Goal: Task Accomplishment & Management: Manage account settings

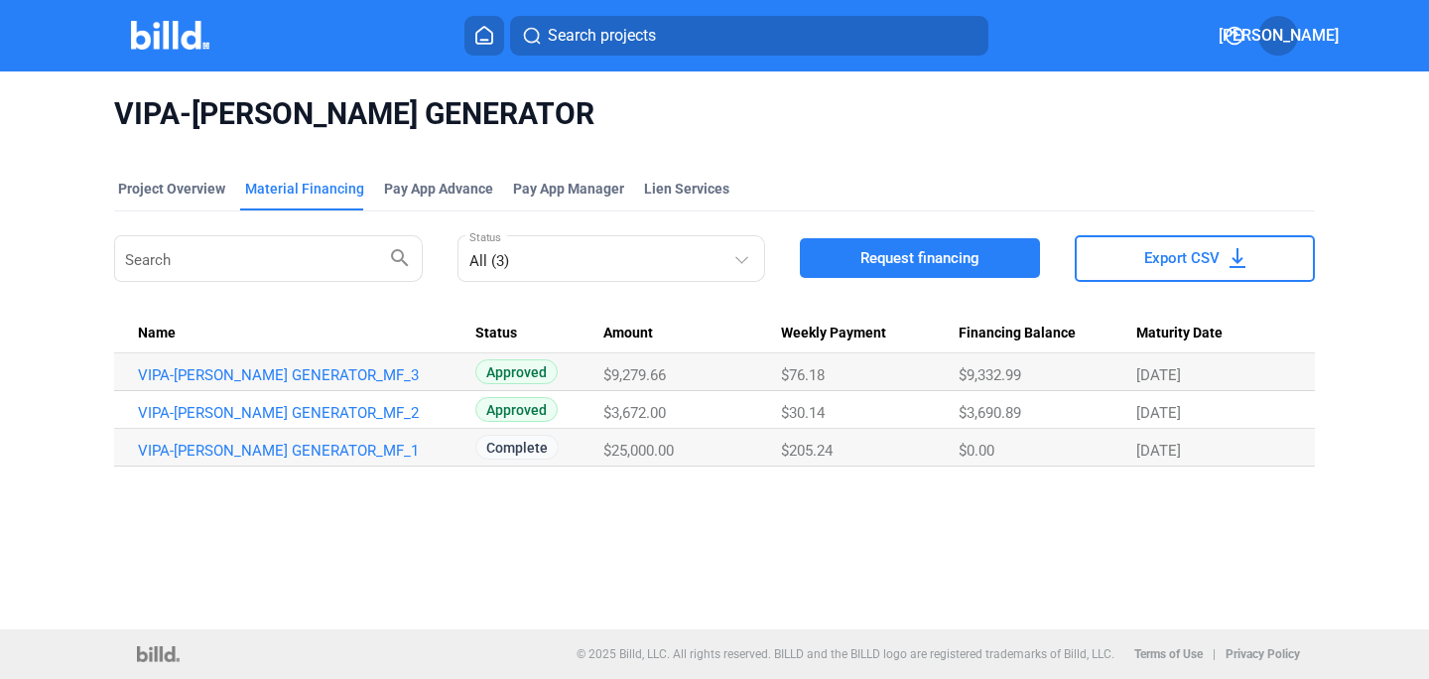
click at [383, 669] on div "© 2025 Billd, LLC. All rights reserved. BILLD and the BILLD logo are registered…" at bounding box center [715, 654] width 1172 height 50
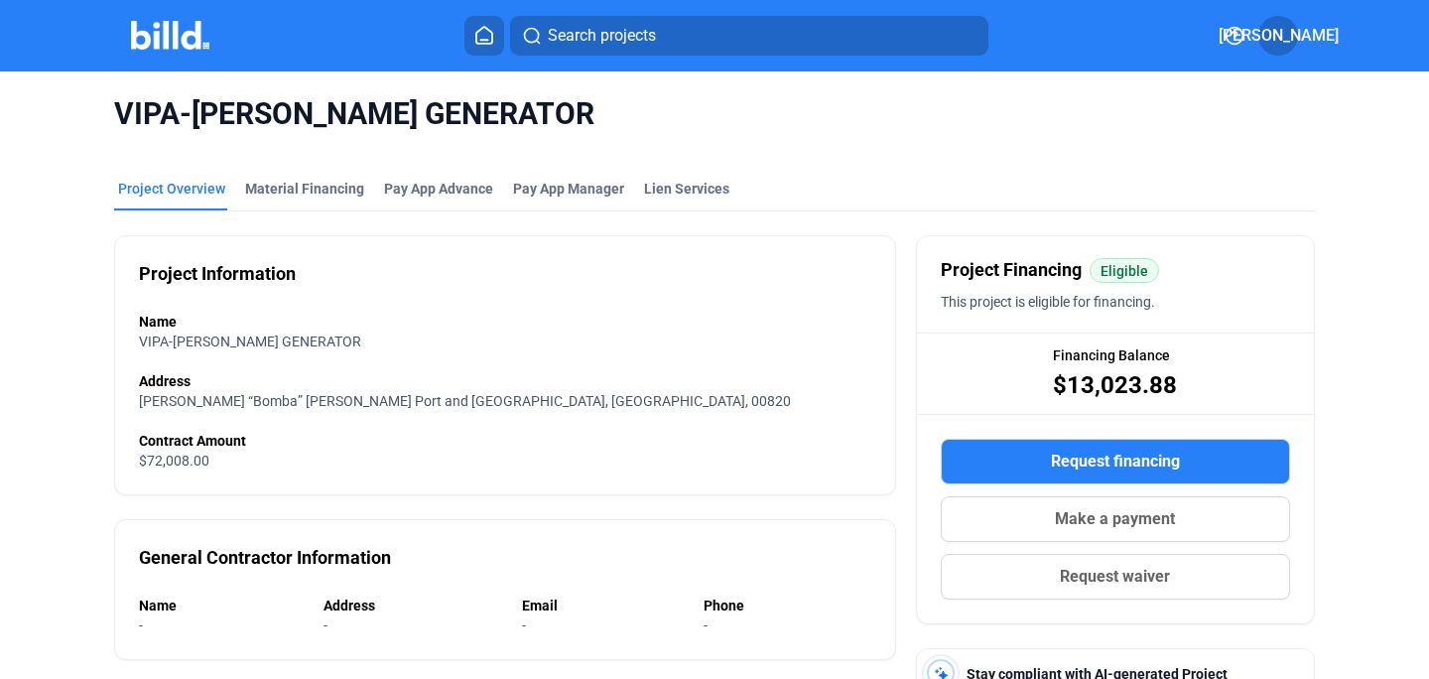
click at [485, 35] on icon at bounding box center [484, 35] width 20 height 19
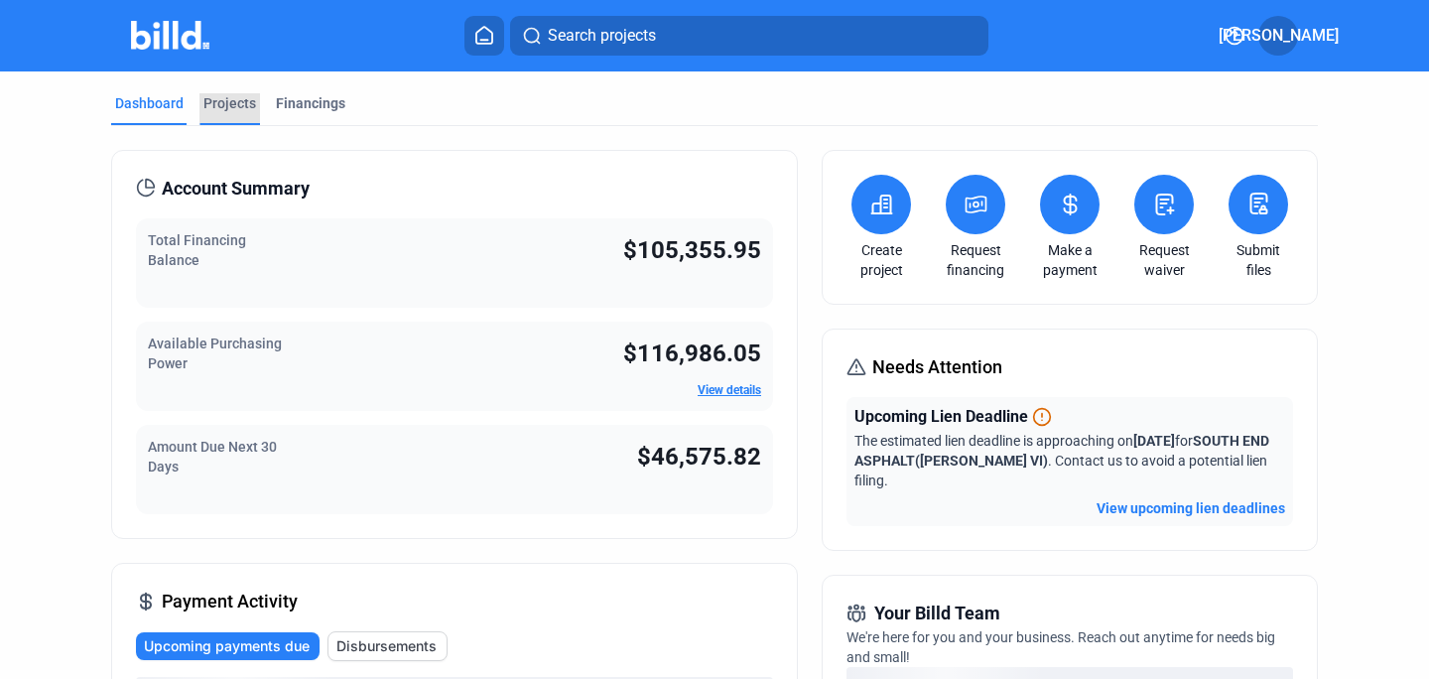
click at [227, 103] on div "Projects" at bounding box center [229, 103] width 53 height 20
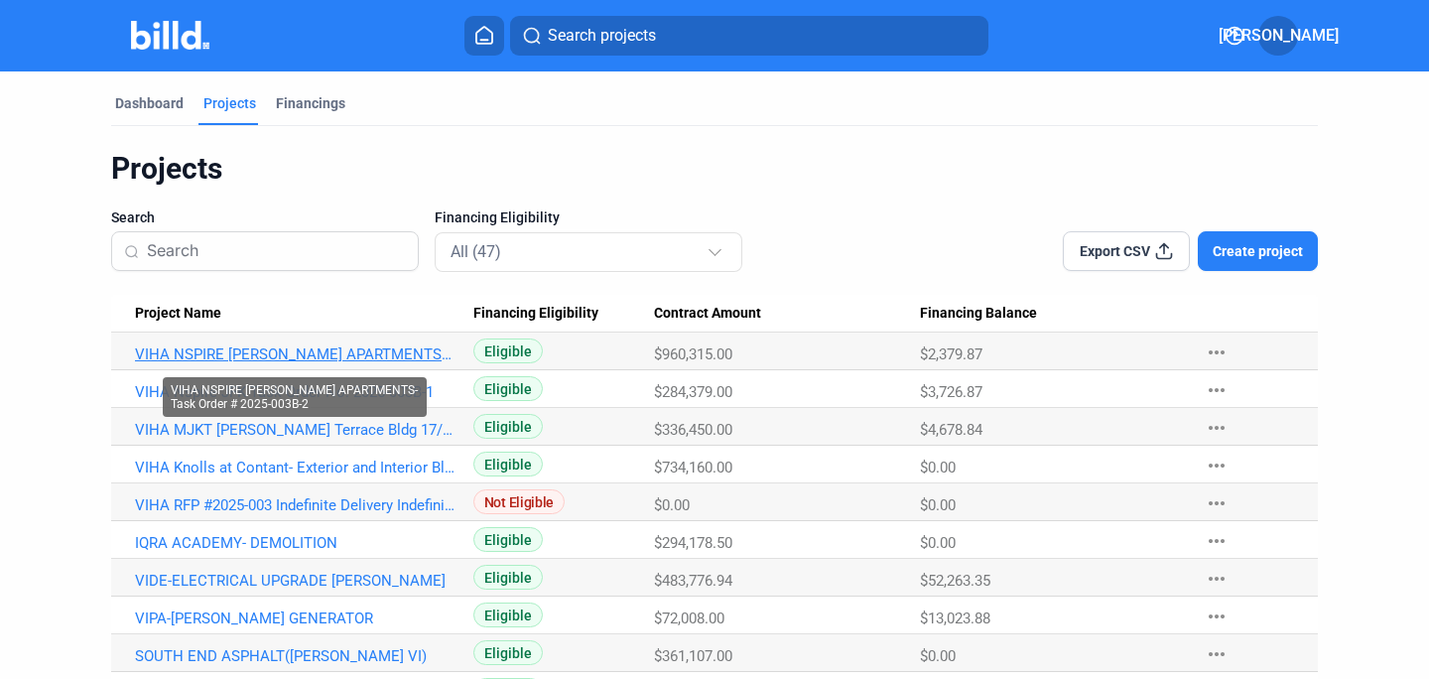
click at [318, 353] on link "VIHA NSPIRE [PERSON_NAME] APARTMENTS-Task Order # 2025-003B-2" at bounding box center [295, 354] width 320 height 18
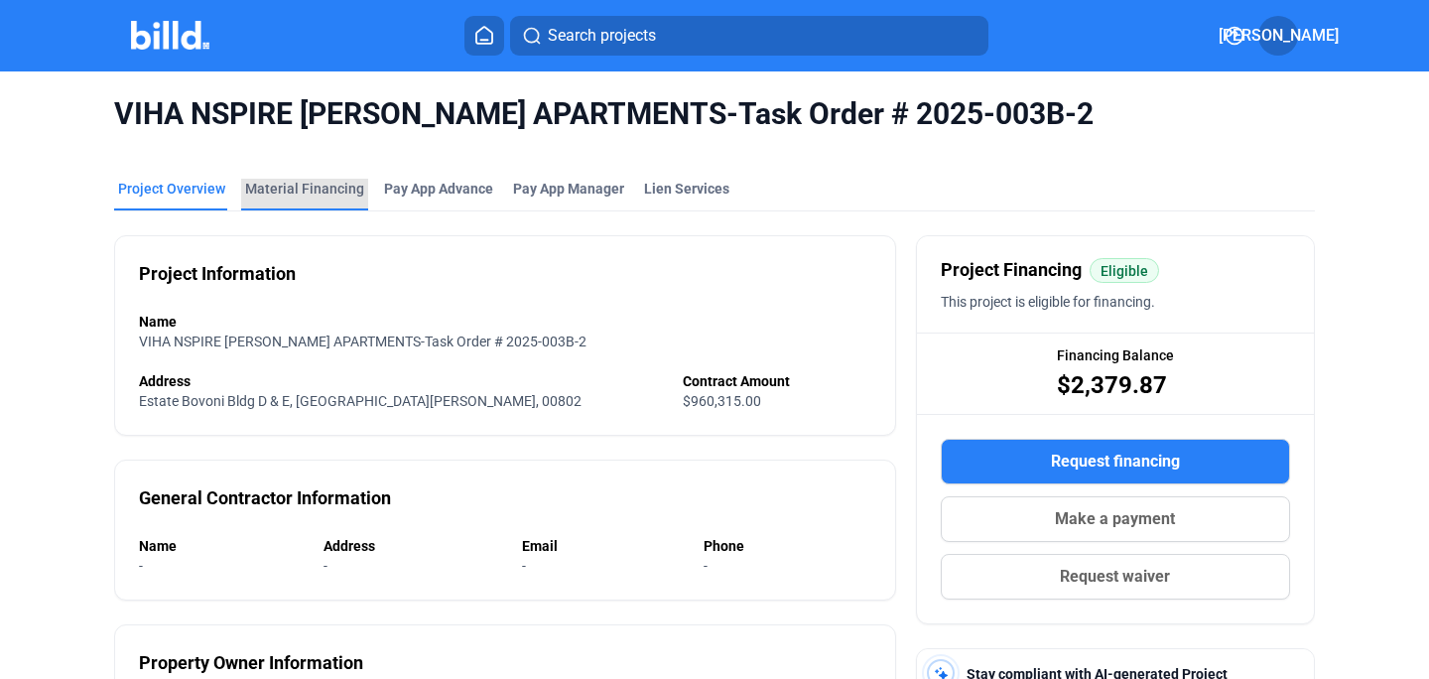
click at [308, 184] on div "Material Financing" at bounding box center [304, 189] width 119 height 20
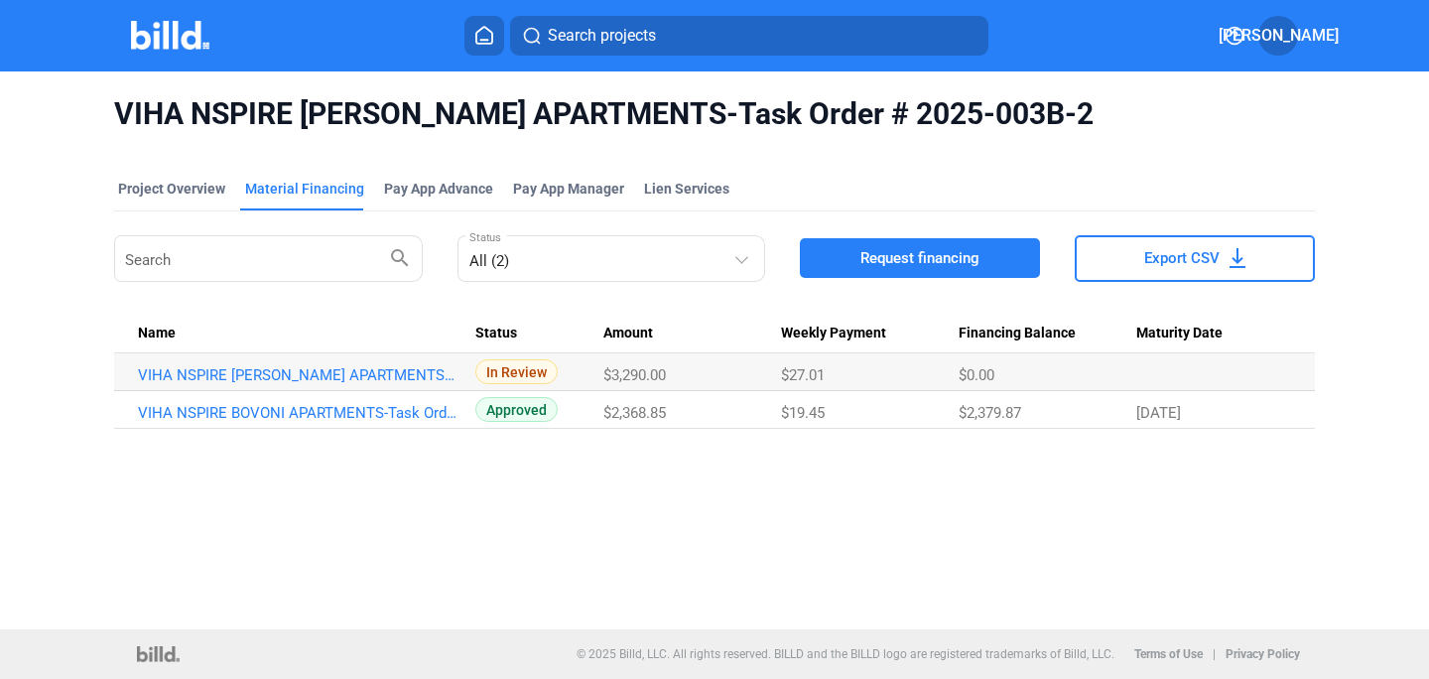
click at [896, 538] on div "VIHA NSPIRE BOVONI APARTMENTS-Task Order # 2025-003B-2 Project Overview Materia…" at bounding box center [714, 350] width 1429 height 558
click at [928, 456] on div "VIHA NSPIRE BOVONI APARTMENTS-Task Order # 2025-003B-2 Project Overview Materia…" at bounding box center [714, 350] width 1429 height 558
click at [929, 536] on div "VIHA NSPIRE BOVONI APARTMENTS-Task Order # 2025-003B-2 Project Overview Materia…" at bounding box center [714, 350] width 1429 height 558
click at [667, 510] on div "VIHA NSPIRE BOVONI APARTMENTS-Task Order # 2025-003B-2 Project Overview Materia…" at bounding box center [714, 350] width 1429 height 558
drag, startPoint x: 876, startPoint y: 551, endPoint x: 847, endPoint y: 512, distance: 48.2
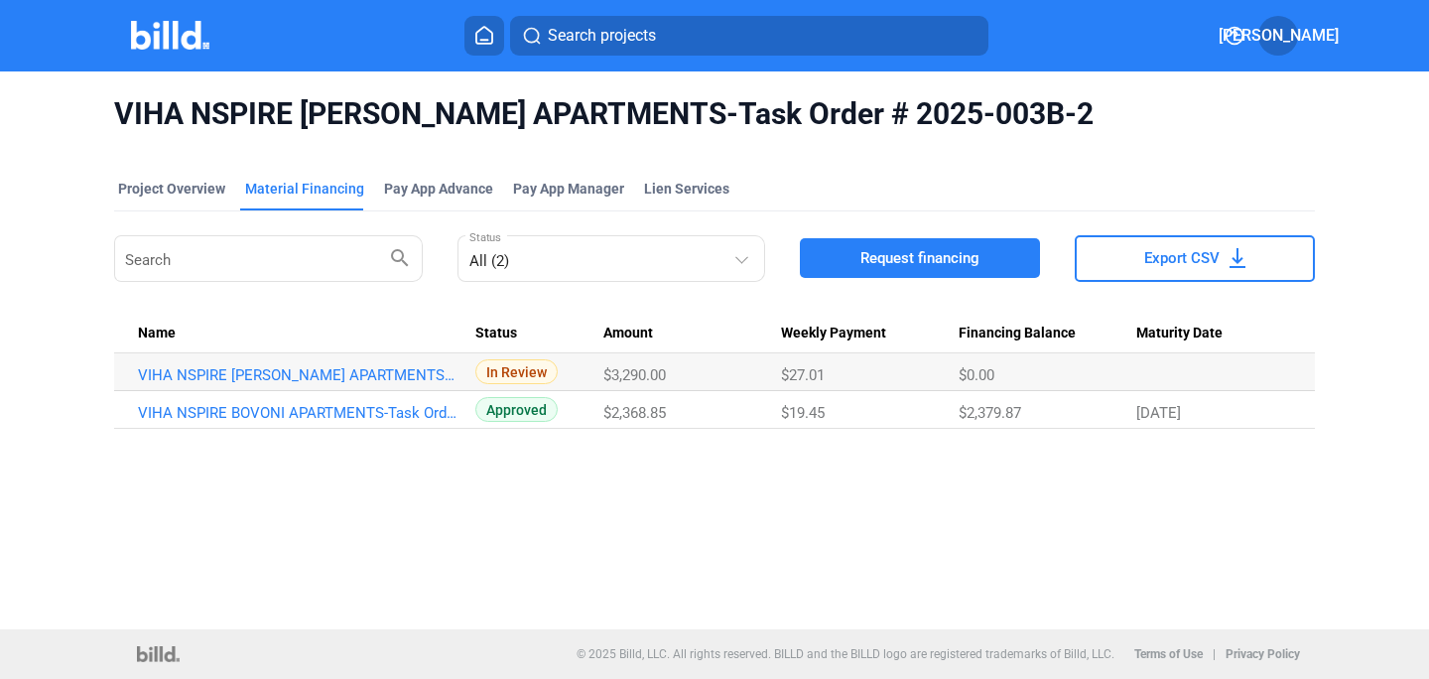
click at [875, 549] on div "VIHA NSPIRE BOVONI APARTMENTS-Task Order # 2025-003B-2 Project Overview Materia…" at bounding box center [714, 350] width 1429 height 558
